Goal: Navigation & Orientation: Find specific page/section

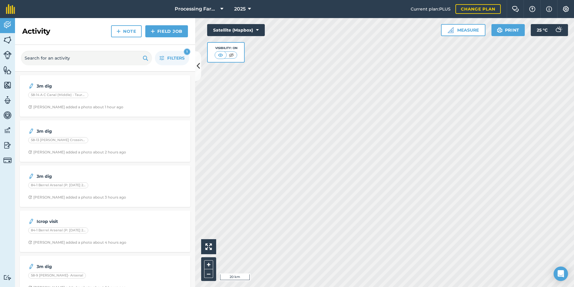
scroll to position [30, 0]
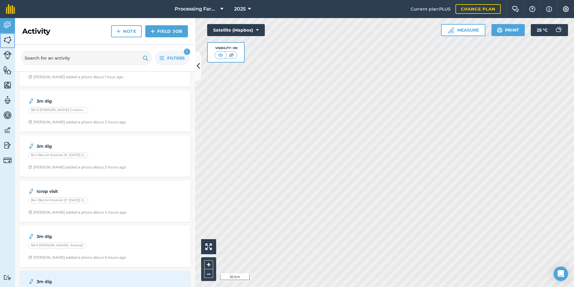
click at [8, 38] on img at bounding box center [7, 39] width 8 height 9
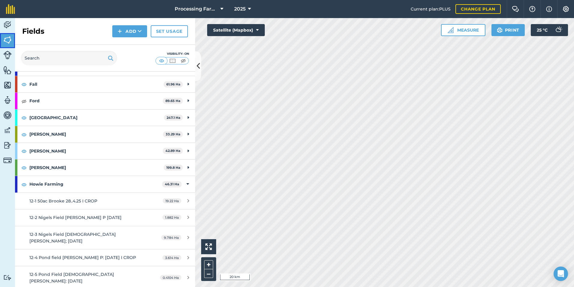
scroll to position [300, 0]
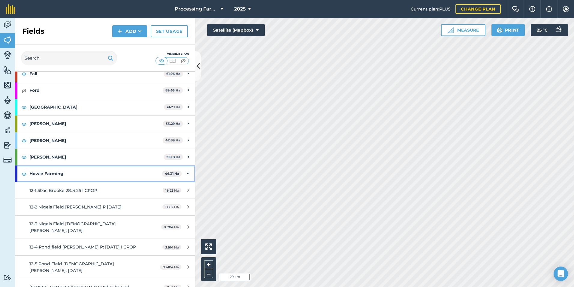
click at [15, 174] on div "Activity Fields Livestock Features Maps Team Vehicles Data Reporting Billing Tu…" at bounding box center [287, 152] width 574 height 269
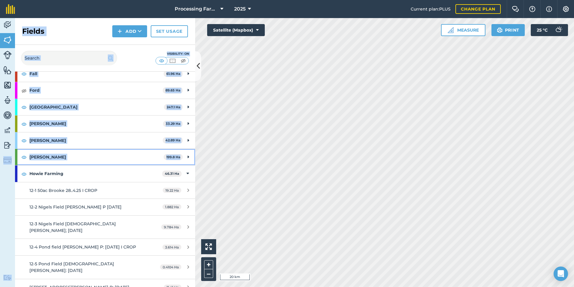
drag, startPoint x: 15, startPoint y: 174, endPoint x: 108, endPoint y: 157, distance: 94.9
click at [108, 157] on strong "[PERSON_NAME]" at bounding box center [96, 157] width 134 height 16
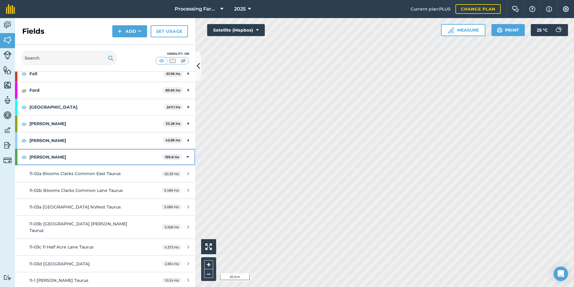
click at [16, 155] on div at bounding box center [16, 157] width 2 height 16
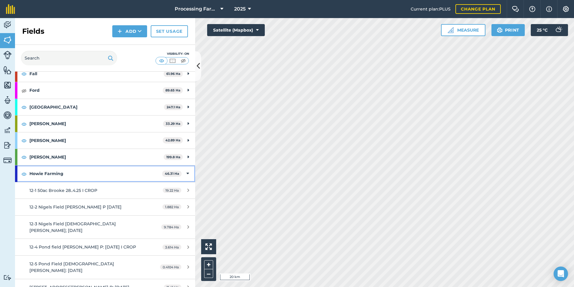
click at [18, 173] on div "Howie Farming 46.31 Ha" at bounding box center [105, 173] width 180 height 16
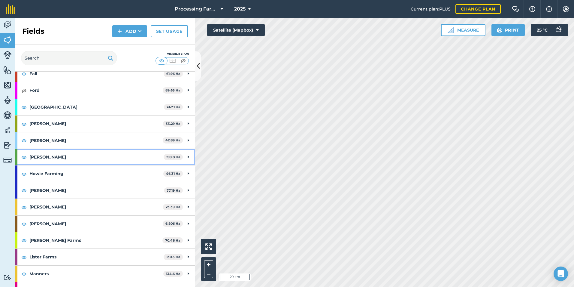
click at [17, 156] on div at bounding box center [16, 157] width 2 height 16
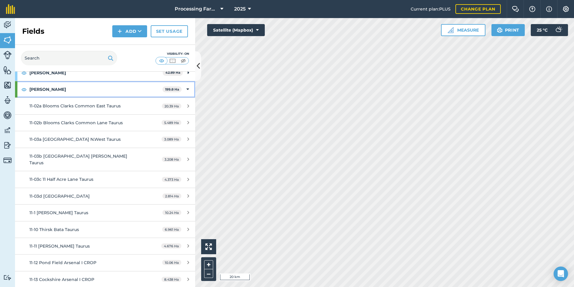
scroll to position [360, 0]
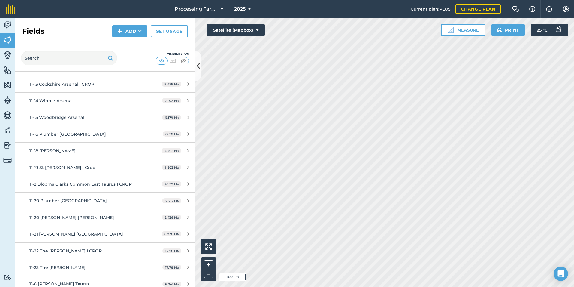
scroll to position [571, 0]
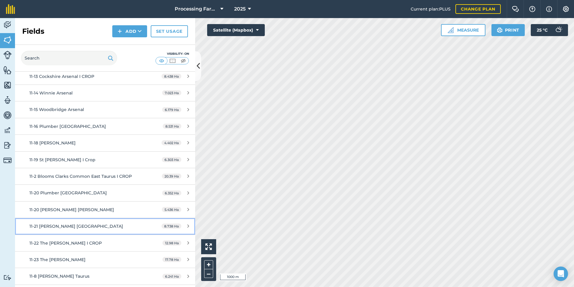
click at [90, 223] on span "11-21 [PERSON_NAME] [GEOGRAPHIC_DATA]" at bounding box center [76, 225] width 94 height 5
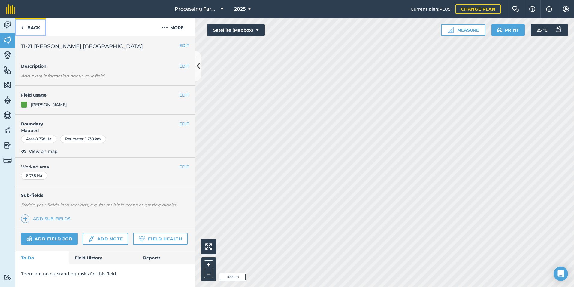
click at [27, 30] on link "Back" at bounding box center [30, 27] width 31 height 18
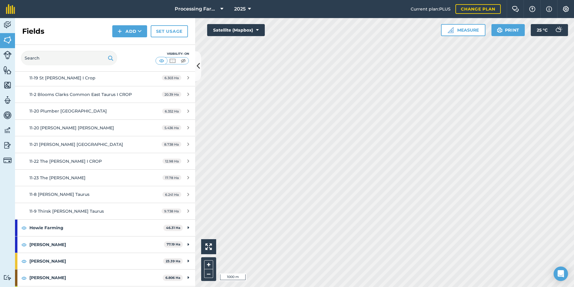
scroll to position [661, 0]
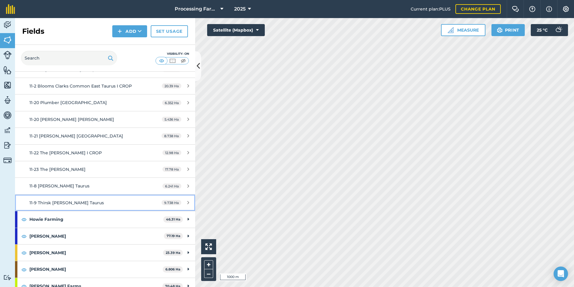
click at [76, 200] on span "11-9 Thirsk [PERSON_NAME] Taurus" at bounding box center [66, 202] width 74 height 5
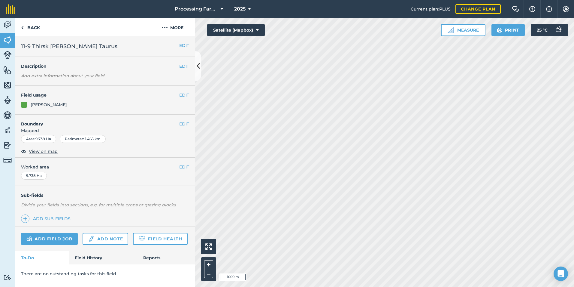
click at [76, 196] on h4 "Sub-fields" at bounding box center [105, 195] width 180 height 7
click at [44, 151] on span "View on map" at bounding box center [43, 151] width 29 height 7
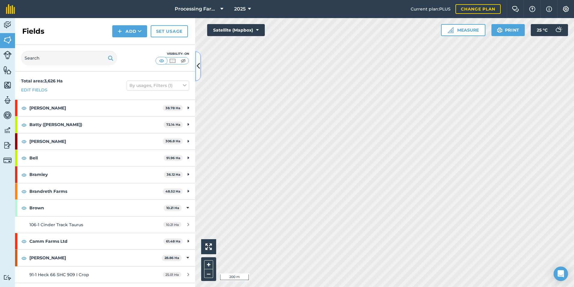
click at [200, 65] on button at bounding box center [198, 66] width 6 height 30
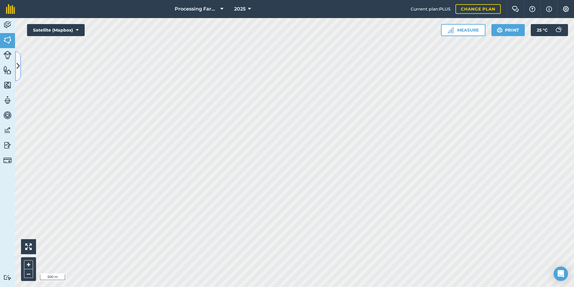
click at [19, 69] on icon at bounding box center [18, 66] width 3 height 11
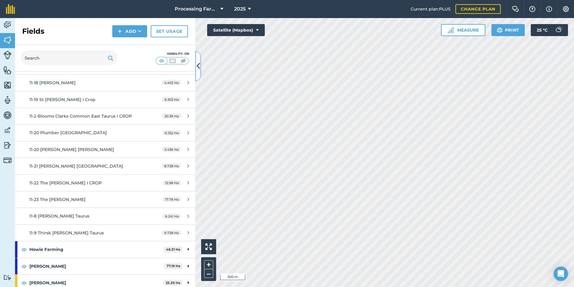
scroll to position [661, 0]
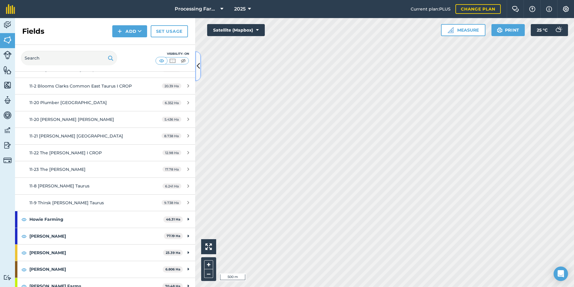
click at [197, 71] on icon at bounding box center [198, 66] width 3 height 11
